Goal: Check status: Check status

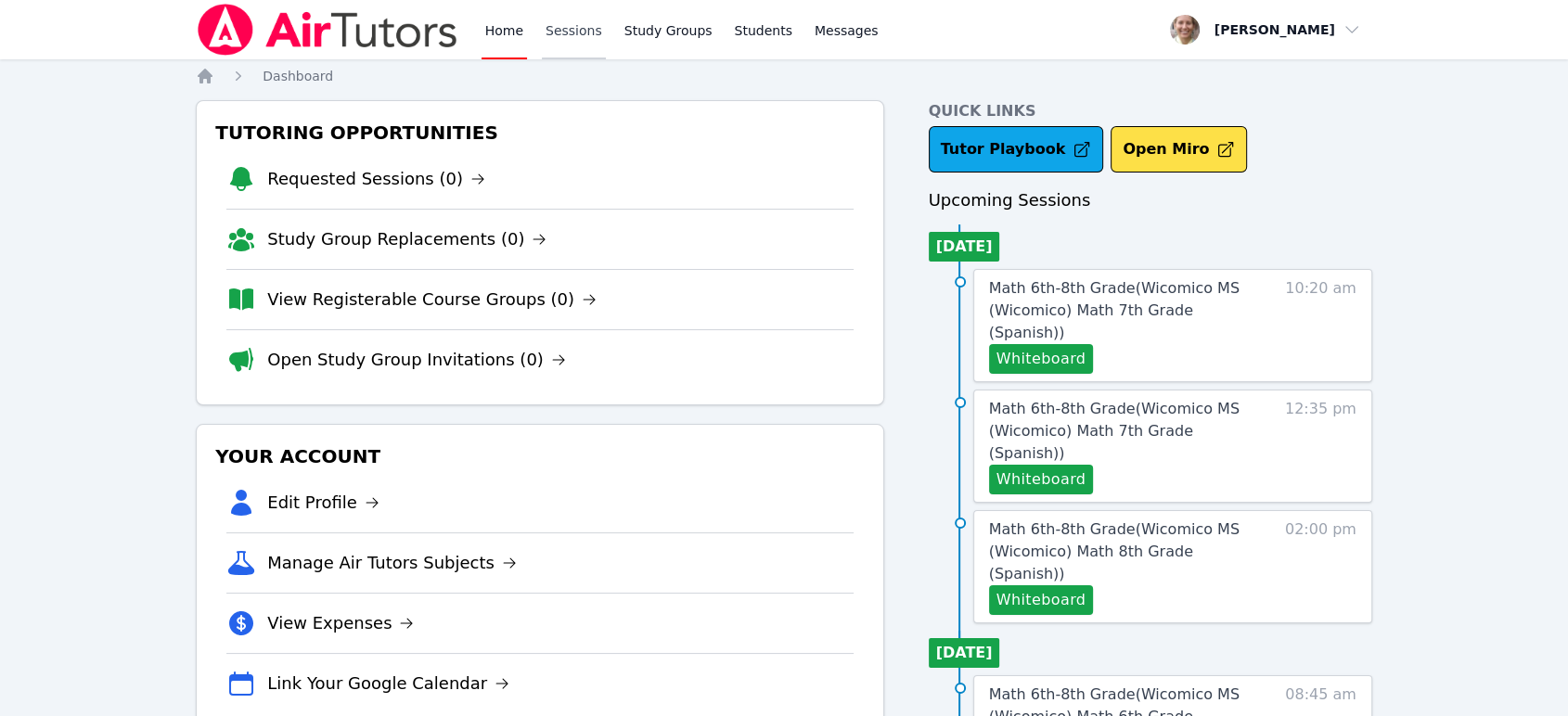
click at [590, 21] on link "Sessions" at bounding box center [573, 30] width 64 height 59
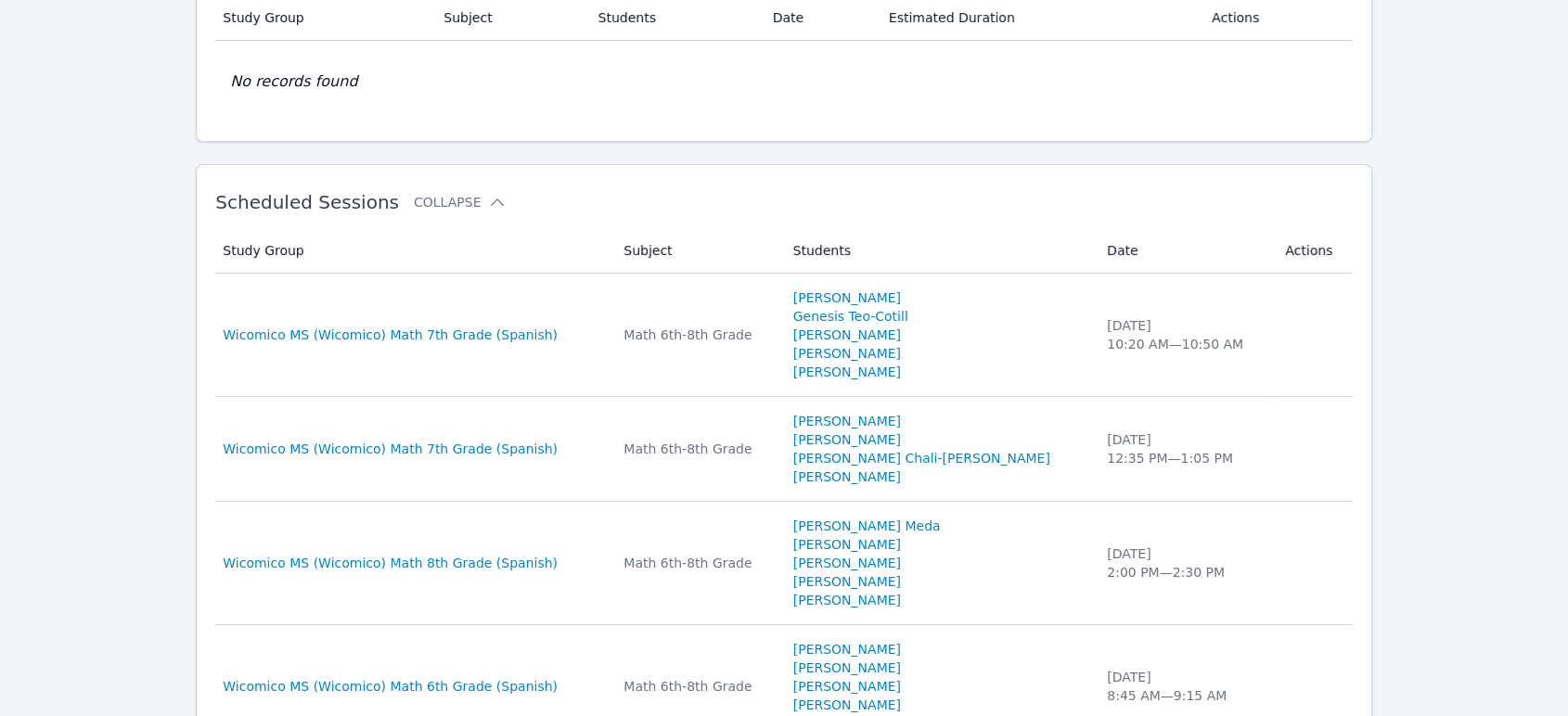
scroll to position [412, 0]
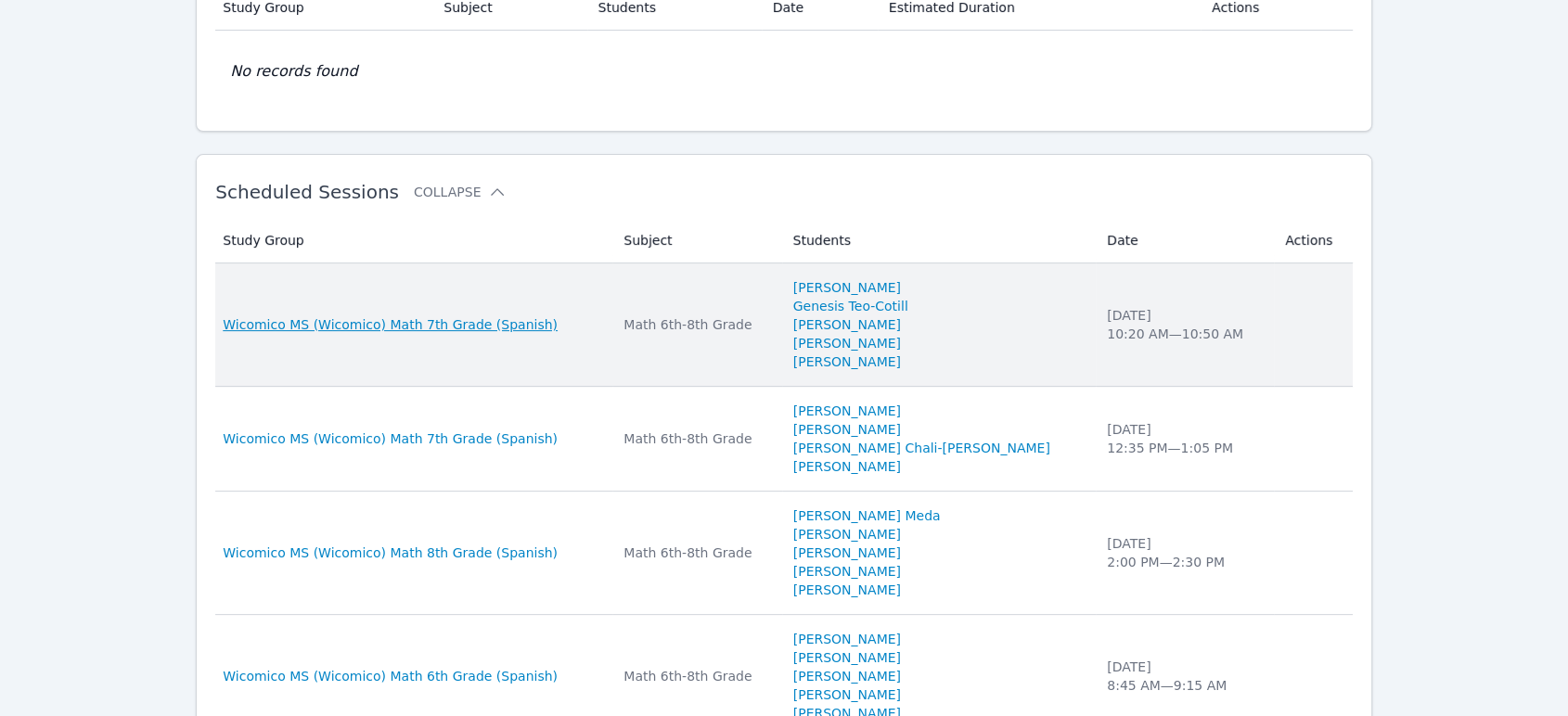
click at [472, 322] on span "Wicomico MS (Wicomico) Math 7th Grade (Spanish)" at bounding box center [391, 324] width 335 height 18
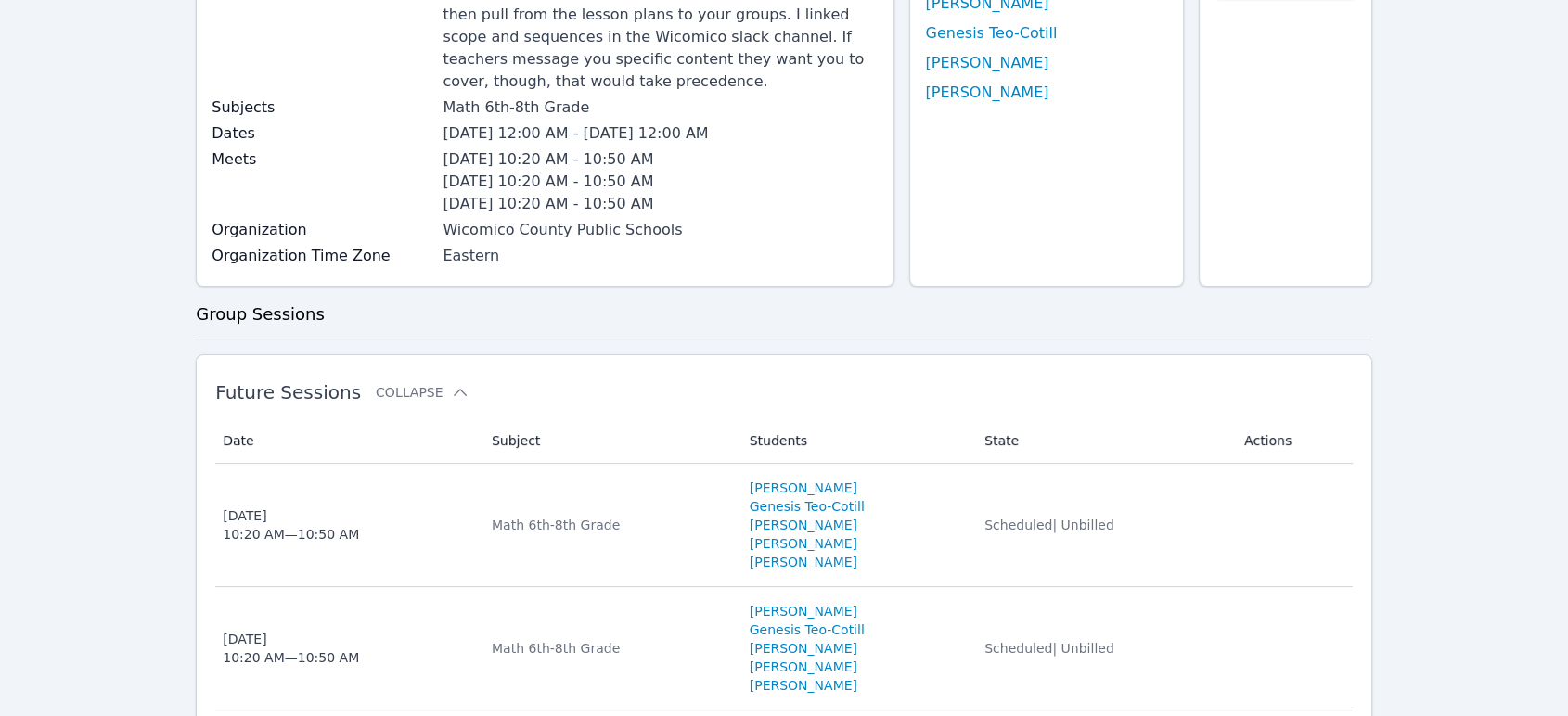
scroll to position [412, 0]
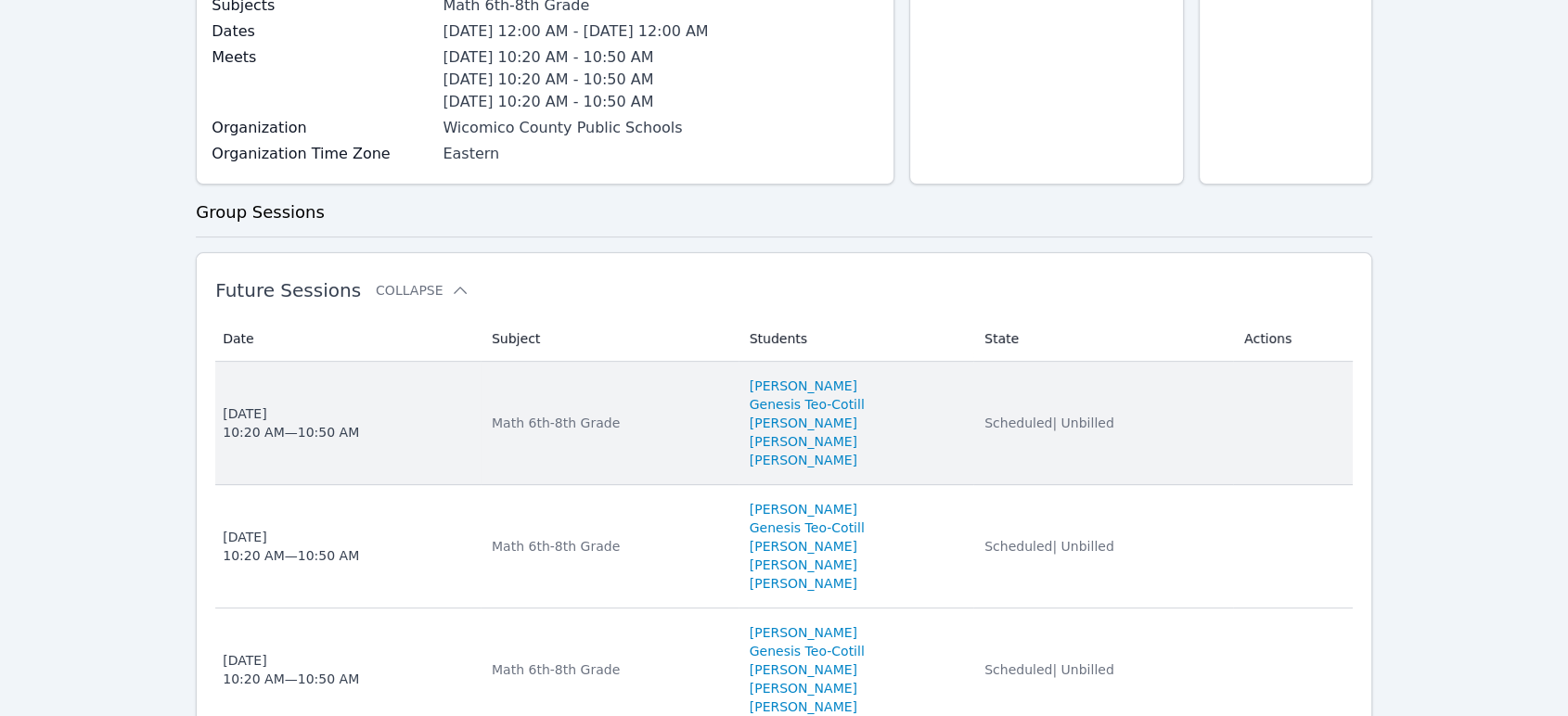
click at [370, 411] on span "[DATE] 10:20 AM — 10:50 AM" at bounding box center [347, 423] width 247 height 37
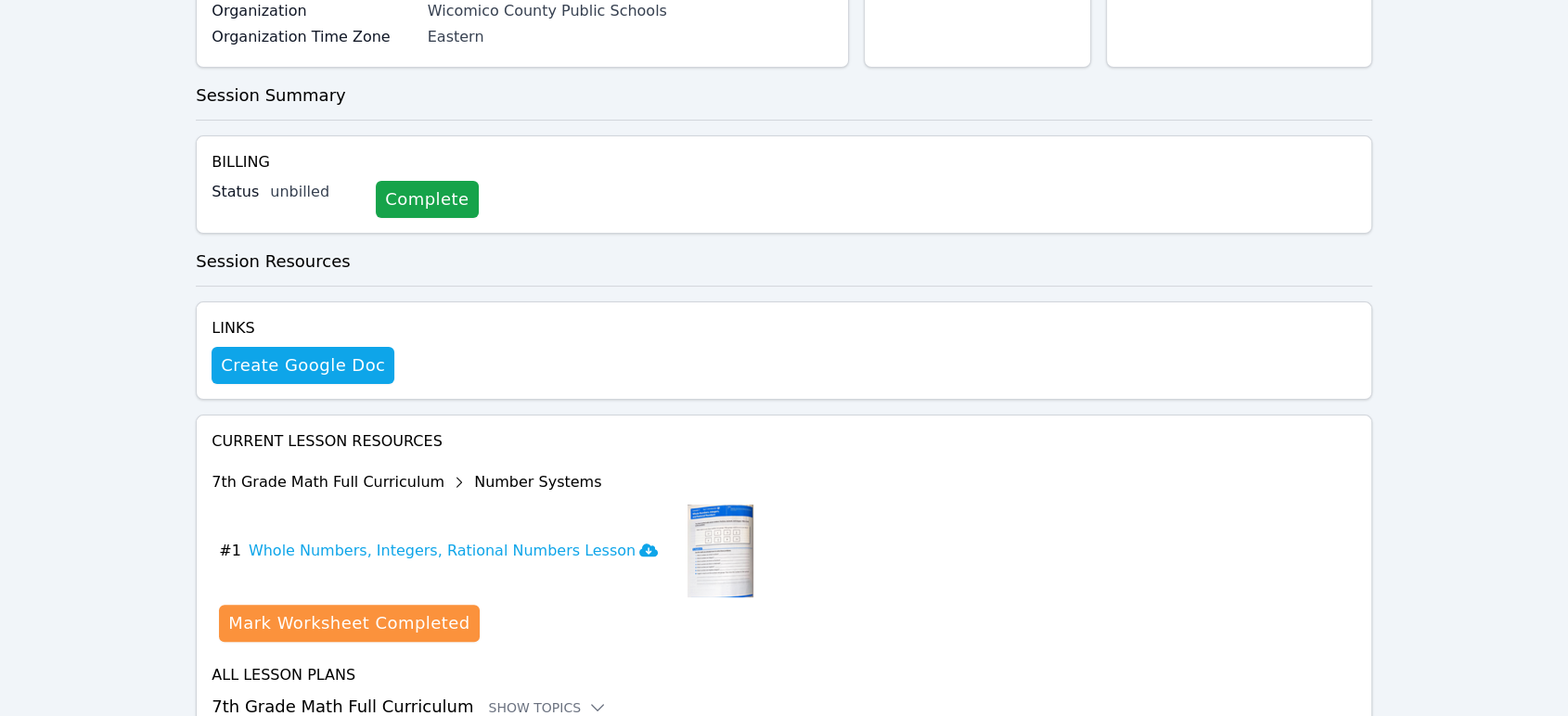
scroll to position [499, 0]
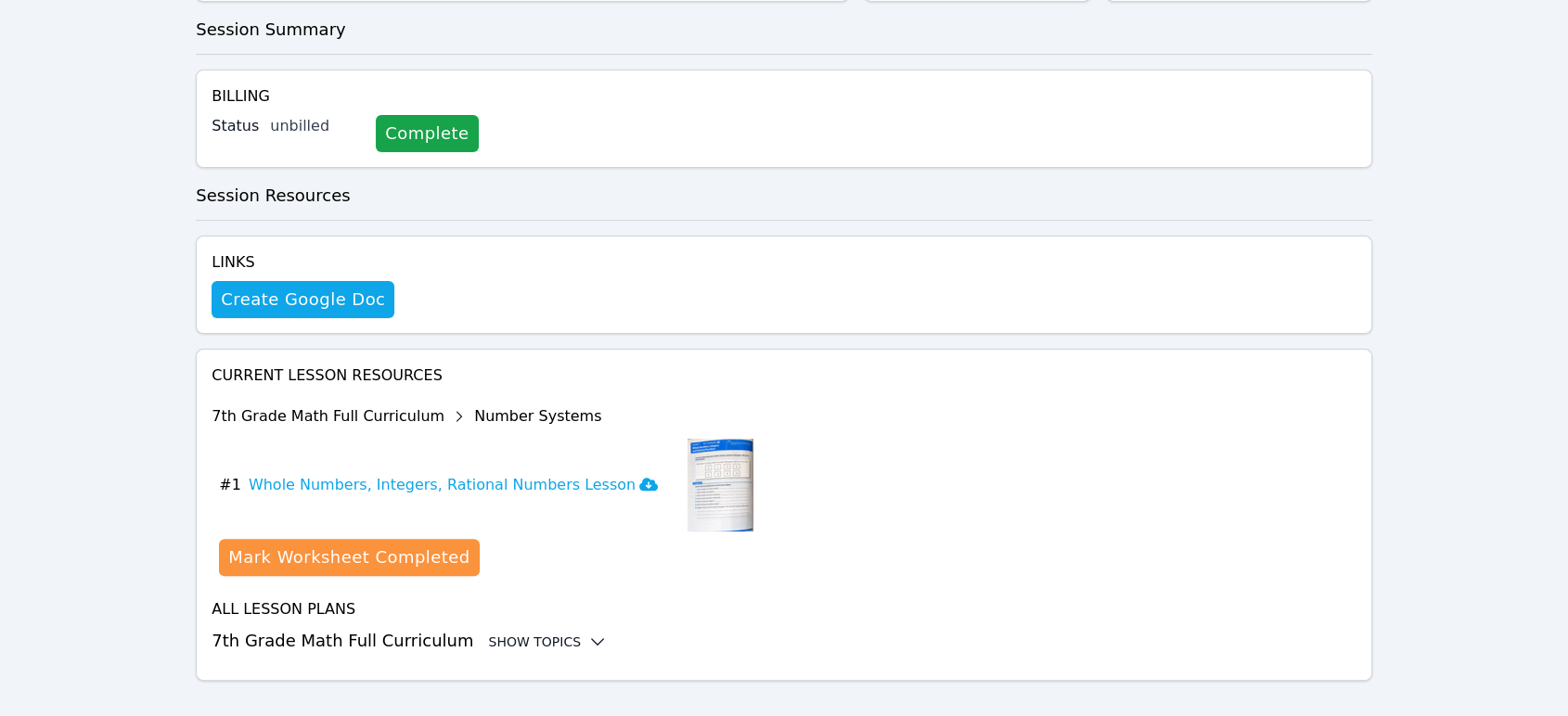
click at [589, 633] on icon at bounding box center [597, 641] width 18 height 18
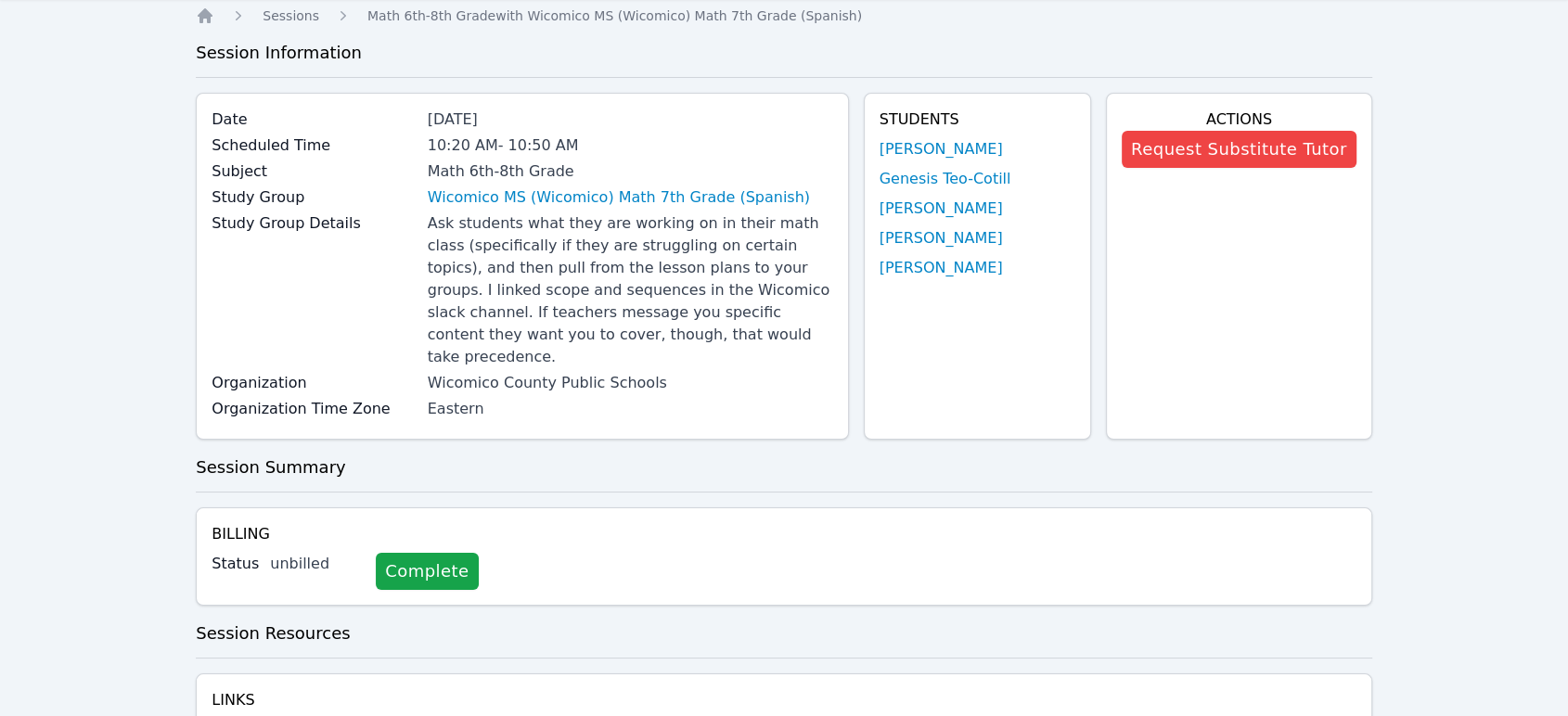
scroll to position [0, 0]
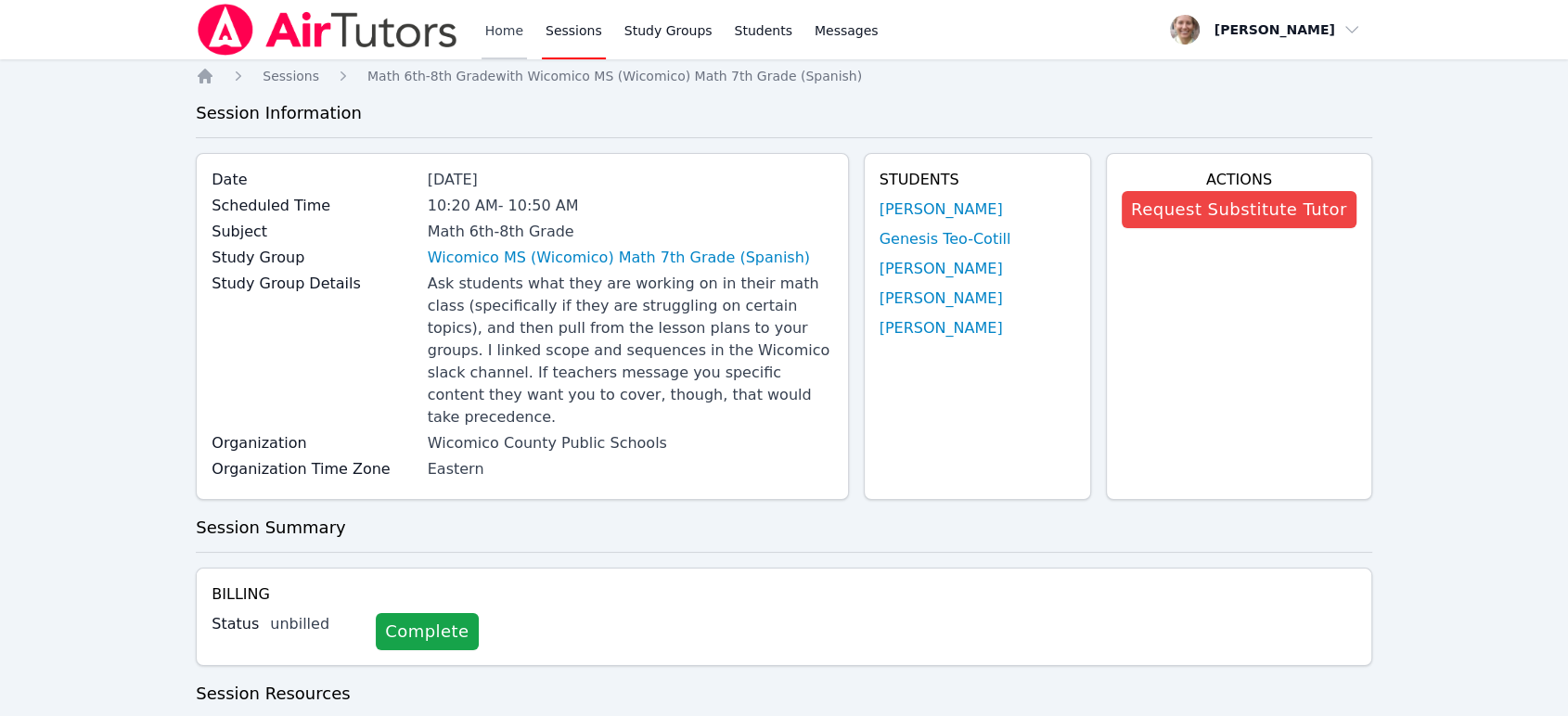
click at [513, 34] on link "Home" at bounding box center [504, 30] width 46 height 59
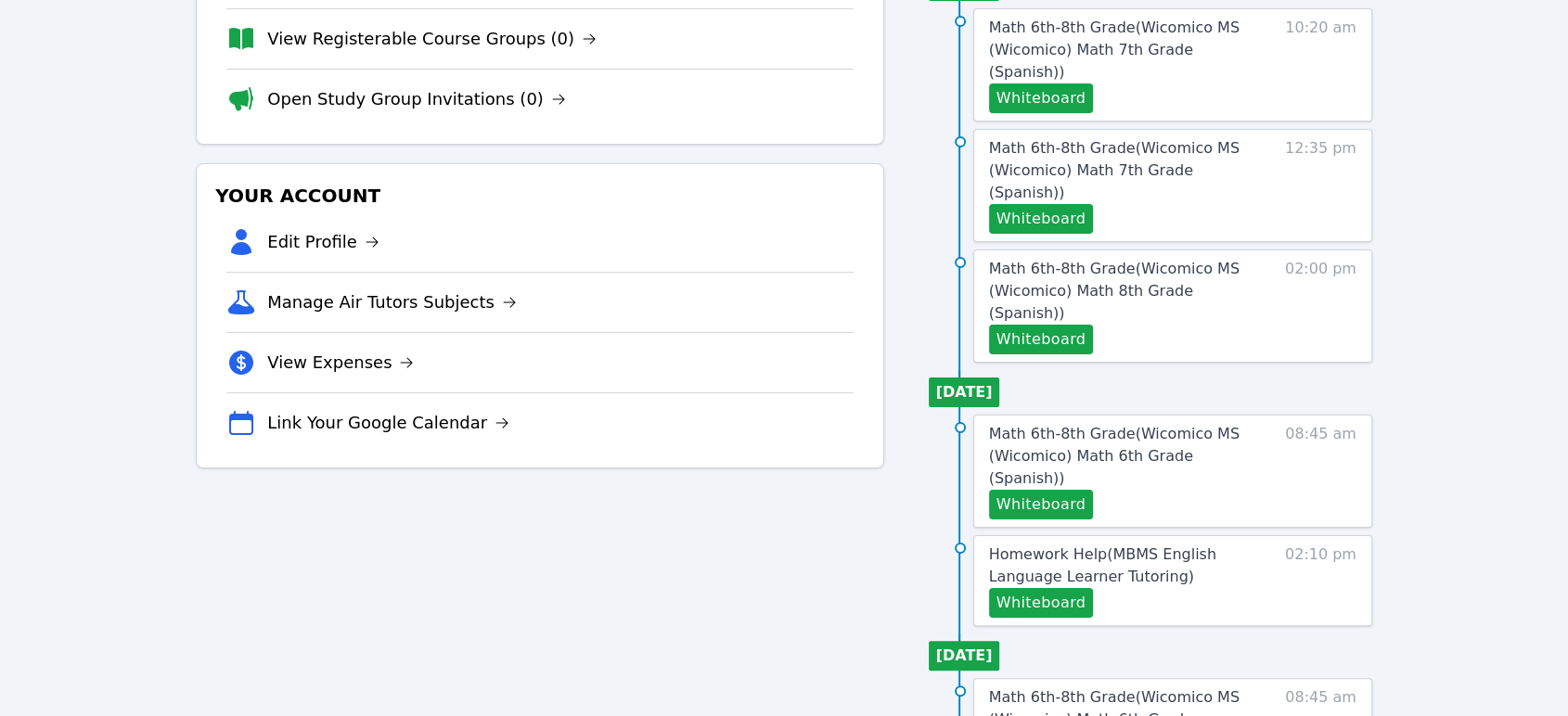
scroll to position [394, 0]
